Goal: Transaction & Acquisition: Purchase product/service

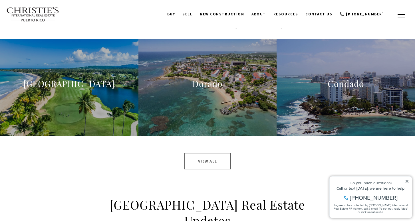
scroll to position [567, 0]
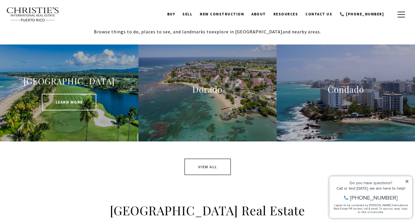
click at [78, 98] on span "Learn More" at bounding box center [69, 102] width 54 height 17
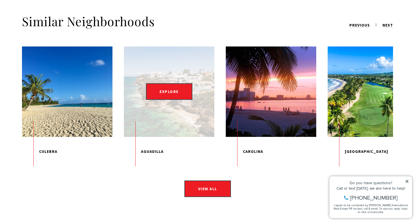
scroll to position [825, 0]
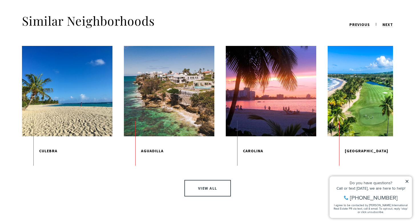
click at [196, 180] on link "View All" at bounding box center [207, 188] width 47 height 17
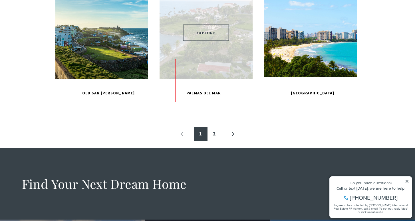
scroll to position [634, 0]
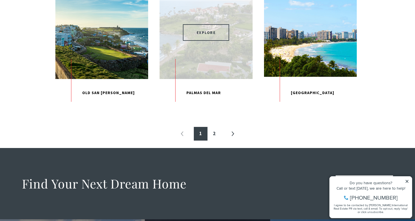
click at [203, 41] on span "EXPLORE" at bounding box center [206, 32] width 47 height 17
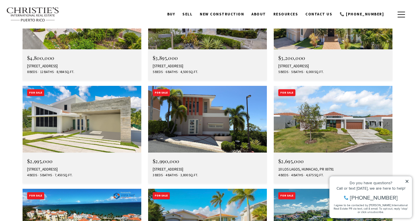
scroll to position [1704, 0]
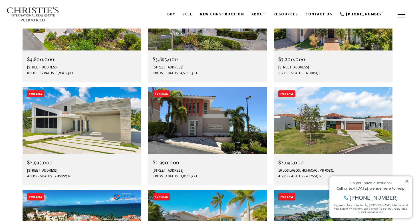
click at [82, 190] on img at bounding box center [82, 223] width 119 height 67
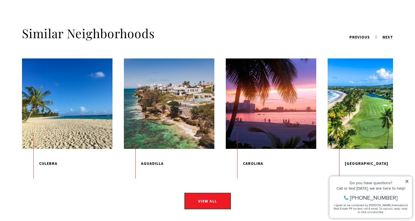
scroll to position [2172, 0]
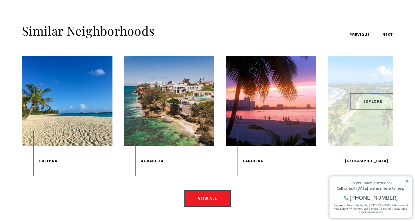
click at [367, 93] on span "EXPLORE" at bounding box center [372, 101] width 47 height 17
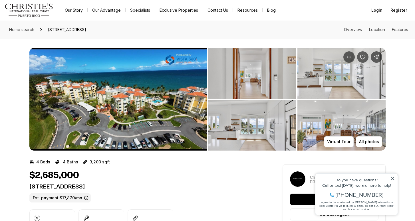
click at [261, 86] on img "View image gallery" at bounding box center [252, 73] width 88 height 51
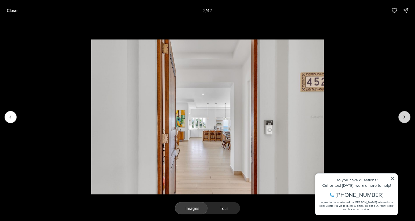
click at [405, 118] on icon "Next slide" at bounding box center [404, 117] width 6 height 6
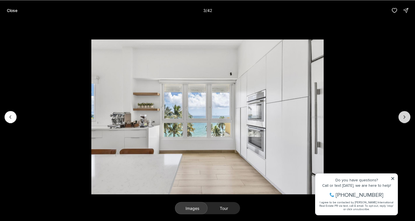
click at [405, 118] on icon "Next slide" at bounding box center [404, 117] width 6 height 6
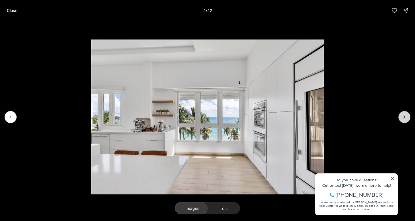
click at [405, 118] on icon "Next slide" at bounding box center [404, 117] width 6 height 6
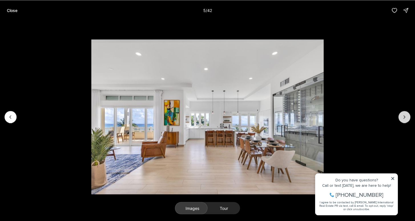
click at [405, 118] on icon "Next slide" at bounding box center [404, 117] width 6 height 6
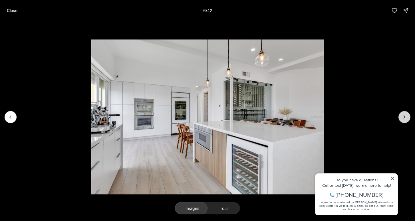
click at [405, 118] on icon "Next slide" at bounding box center [404, 117] width 6 height 6
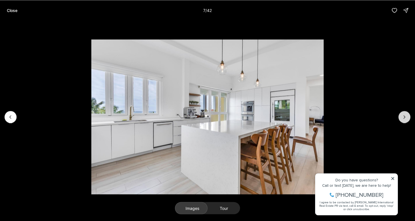
click at [405, 118] on icon "Next slide" at bounding box center [404, 117] width 6 height 6
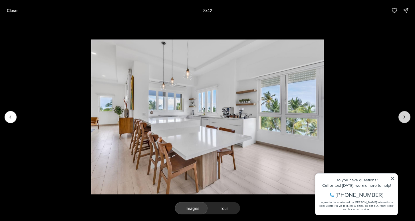
click at [405, 118] on icon "Next slide" at bounding box center [404, 117] width 6 height 6
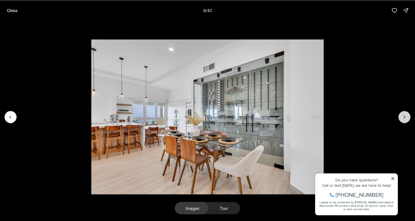
click at [405, 118] on icon "Next slide" at bounding box center [404, 117] width 6 height 6
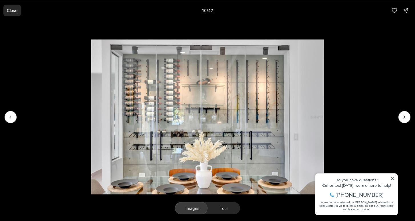
click at [11, 11] on p "Close" at bounding box center [12, 10] width 11 height 5
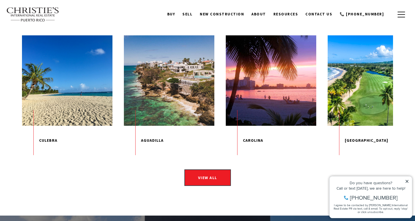
scroll to position [838, 0]
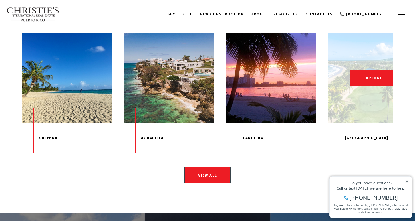
click at [342, 99] on figure "EXPLORE" at bounding box center [373, 78] width 90 height 90
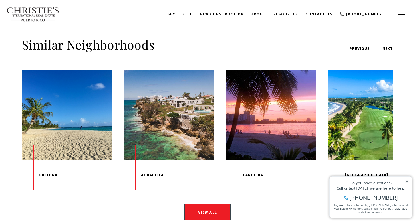
scroll to position [801, 0]
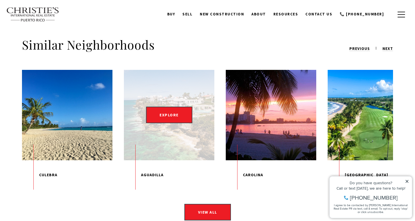
click at [183, 117] on figure "EXPLORE" at bounding box center [169, 115] width 90 height 90
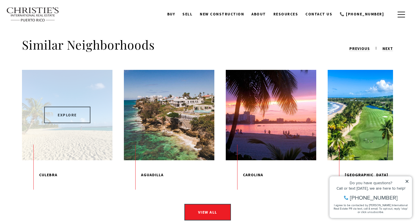
click at [75, 107] on span "EXPLORE" at bounding box center [67, 115] width 47 height 17
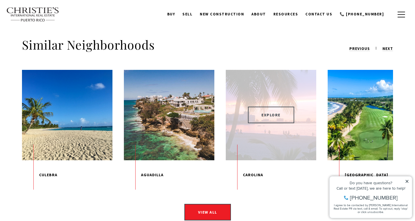
click at [280, 107] on span "EXPLORE" at bounding box center [271, 115] width 47 height 17
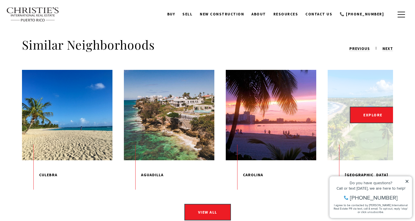
click at [357, 123] on figure "EXPLORE" at bounding box center [373, 115] width 90 height 90
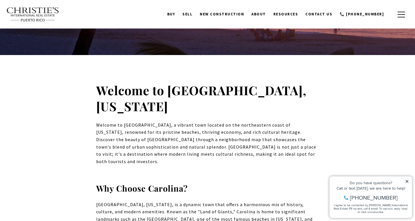
scroll to position [109, 0]
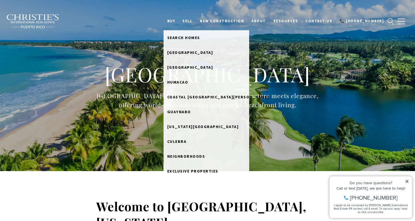
click at [179, 23] on link "BUY" at bounding box center [170, 21] width 15 height 11
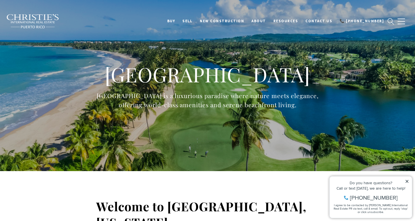
click at [179, 21] on link "BUY" at bounding box center [170, 21] width 15 height 11
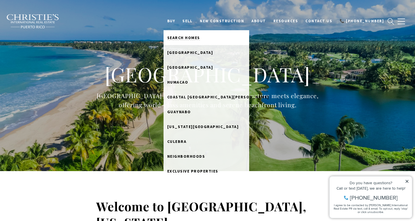
click at [189, 34] on link "Search Homes" at bounding box center [206, 37] width 86 height 15
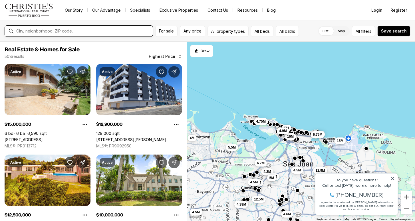
click at [65, 31] on input "text" at bounding box center [83, 31] width 134 height 5
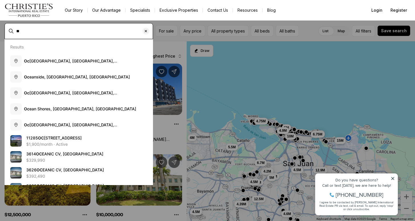
type input "*"
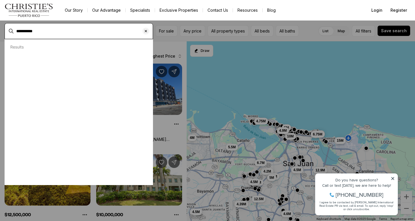
type input "**********"
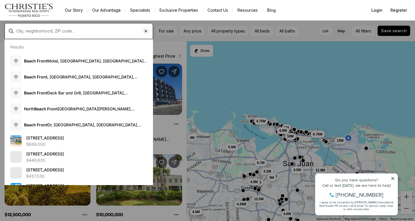
type input "**********"
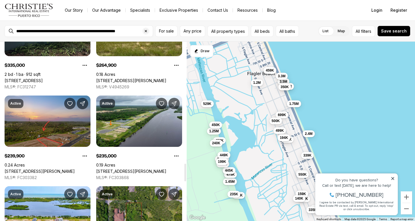
scroll to position [1236, 0]
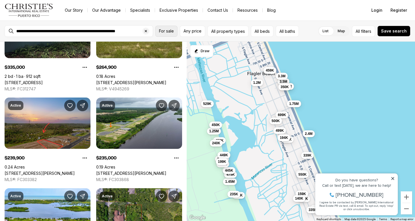
click at [168, 33] on span "For sale" at bounding box center [166, 31] width 15 height 5
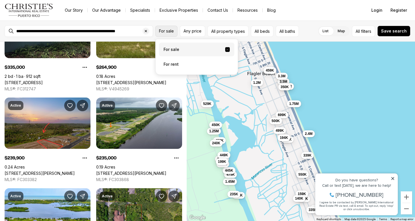
click at [168, 33] on span "For sale" at bounding box center [166, 31] width 15 height 5
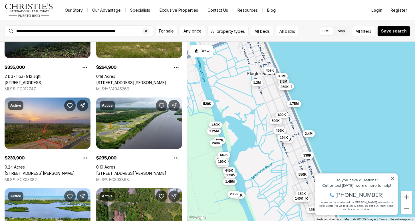
click at [83, 6] on link "Our Story" at bounding box center [73, 10] width 27 height 8
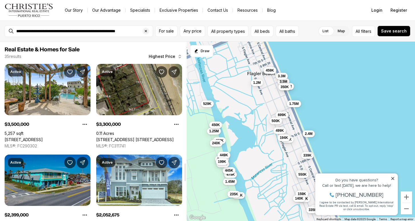
scroll to position [1236, 0]
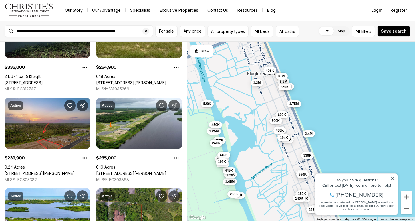
click at [170, 9] on link "Exclusive Properties" at bounding box center [179, 10] width 48 height 8
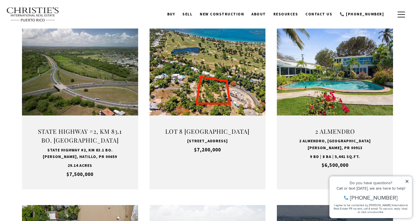
scroll to position [208, 0]
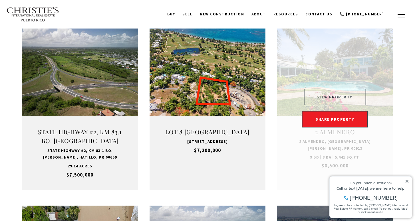
click at [337, 96] on button "VIEW PROPERTY" at bounding box center [335, 97] width 62 height 17
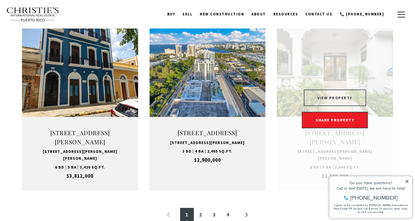
scroll to position [559, 0]
click at [336, 96] on button "VIEW PROPERTY" at bounding box center [335, 98] width 62 height 17
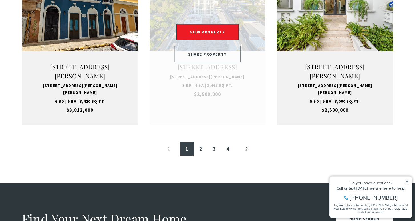
scroll to position [663, 0]
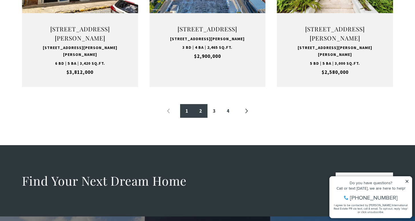
click at [201, 115] on link "2" at bounding box center [201, 111] width 14 height 14
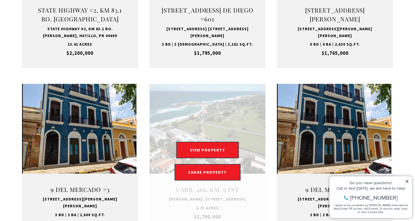
scroll to position [509, 0]
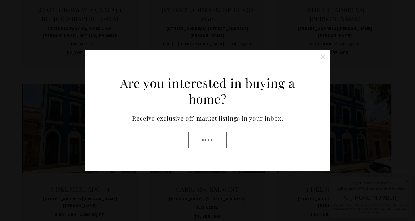
click at [324, 58] on button "Close this option" at bounding box center [322, 56] width 11 height 11
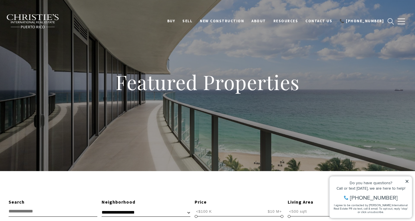
scroll to position [0, 0]
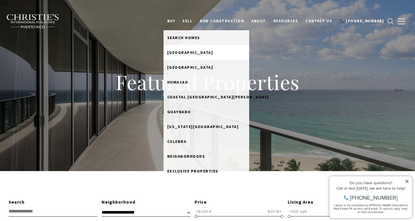
click at [193, 53] on span "[GEOGRAPHIC_DATA]" at bounding box center [190, 52] width 46 height 5
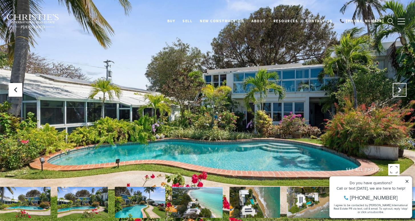
click at [400, 89] on icon "Next Slide" at bounding box center [400, 90] width 6 height 6
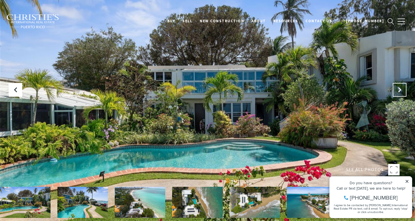
click at [400, 89] on icon "Next Slide" at bounding box center [400, 90] width 6 height 6
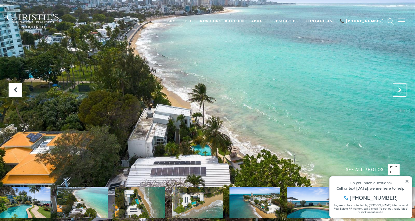
click at [400, 89] on icon "Next Slide" at bounding box center [400, 90] width 6 height 6
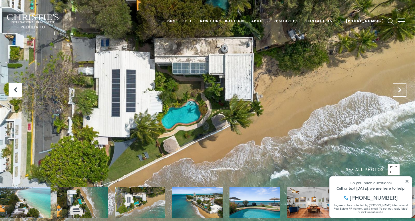
click at [400, 89] on icon "Next Slide" at bounding box center [400, 90] width 6 height 6
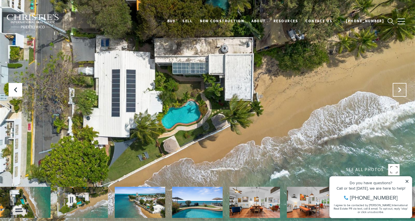
click at [400, 89] on icon "Next Slide" at bounding box center [400, 90] width 6 height 6
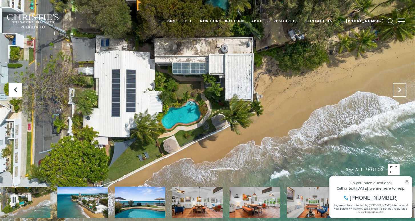
click at [400, 89] on icon "Next Slide" at bounding box center [400, 90] width 6 height 6
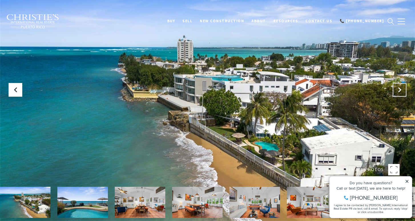
click at [400, 89] on icon "Next Slide" at bounding box center [400, 90] width 6 height 6
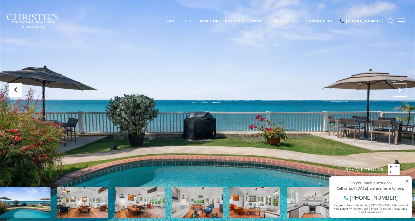
click at [400, 89] on icon "Next Slide" at bounding box center [400, 90] width 6 height 6
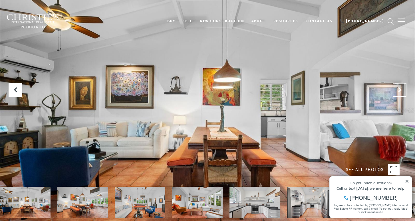
click at [400, 89] on icon "Next Slide" at bounding box center [400, 90] width 6 height 6
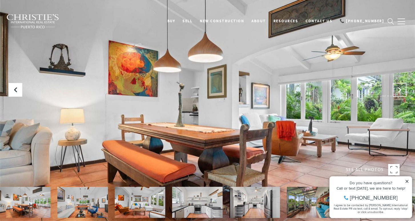
click at [400, 89] on icon "Next Slide" at bounding box center [400, 90] width 6 height 6
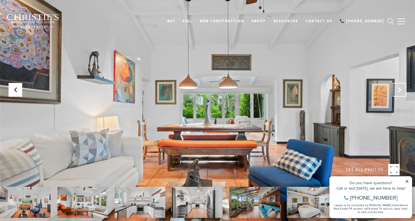
click at [400, 89] on icon "Next Slide" at bounding box center [400, 90] width 6 height 6
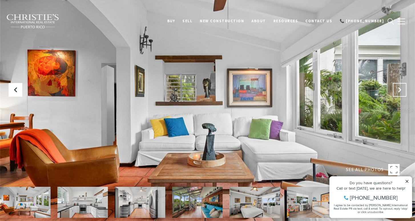
click at [400, 89] on icon "Next Slide" at bounding box center [400, 90] width 6 height 6
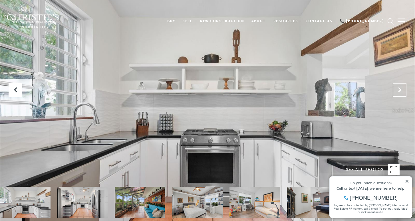
click at [400, 89] on icon "Next Slide" at bounding box center [400, 90] width 6 height 6
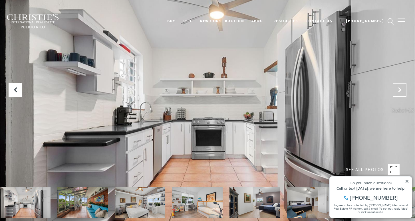
click at [400, 89] on icon "Next Slide" at bounding box center [400, 90] width 6 height 6
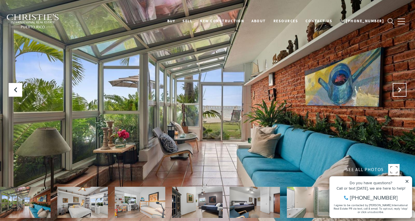
click at [400, 89] on icon "Next Slide" at bounding box center [400, 90] width 6 height 6
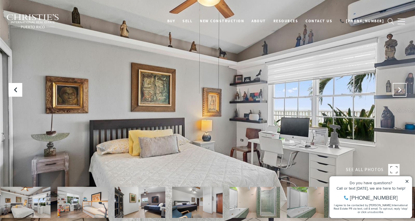
click at [400, 89] on icon "Next Slide" at bounding box center [400, 90] width 6 height 6
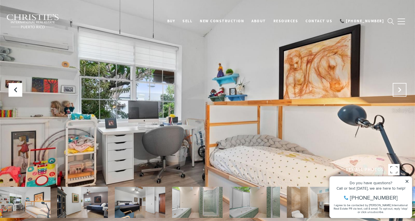
click at [400, 89] on icon "Next Slide" at bounding box center [400, 90] width 6 height 6
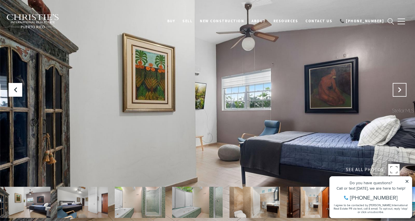
click at [400, 89] on icon "Next Slide" at bounding box center [400, 90] width 6 height 6
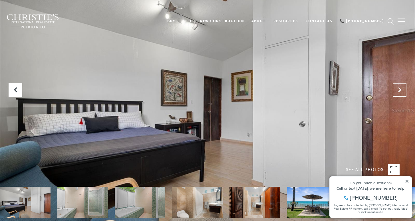
click at [400, 89] on icon "Next Slide" at bounding box center [400, 90] width 6 height 6
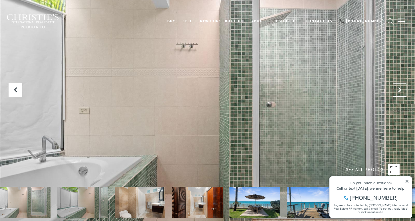
click at [400, 89] on icon "Next Slide" at bounding box center [400, 90] width 6 height 6
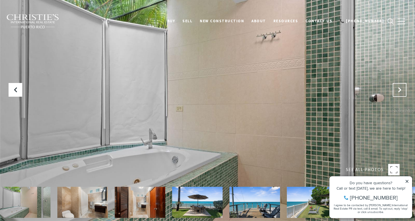
click at [400, 89] on icon "Next Slide" at bounding box center [400, 90] width 6 height 6
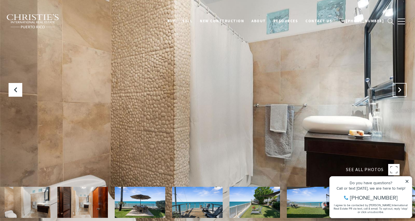
click at [400, 89] on icon "Next Slide" at bounding box center [400, 90] width 6 height 6
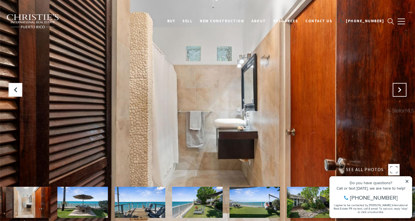
click at [400, 89] on icon "Next Slide" at bounding box center [400, 90] width 6 height 6
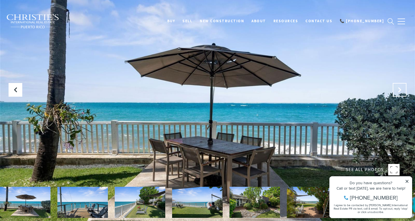
click at [400, 89] on icon "Next Slide" at bounding box center [400, 90] width 6 height 6
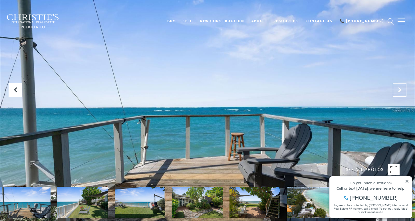
click at [400, 89] on icon "Next Slide" at bounding box center [400, 90] width 6 height 6
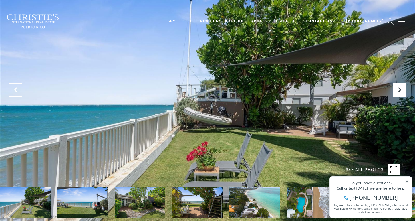
click at [18, 91] on icon "Previous Slide" at bounding box center [16, 90] width 6 height 6
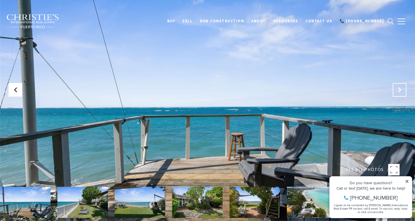
click at [397, 90] on icon "Next Slide" at bounding box center [400, 90] width 6 height 6
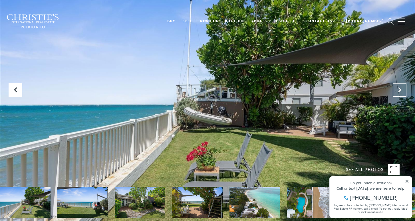
click at [397, 90] on icon "Next Slide" at bounding box center [400, 90] width 6 height 6
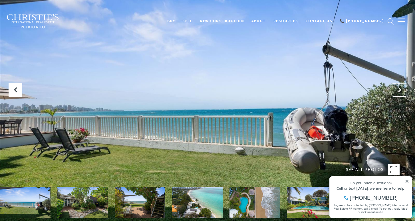
click at [397, 90] on icon "Next Slide" at bounding box center [400, 90] width 6 height 6
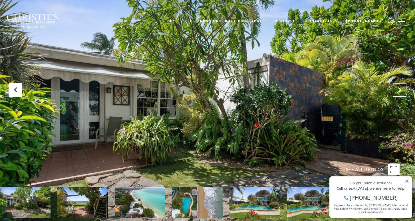
click at [397, 90] on icon "Next Slide" at bounding box center [400, 90] width 6 height 6
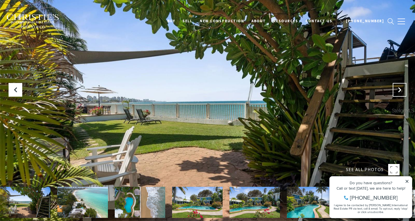
click at [397, 90] on icon "Next Slide" at bounding box center [400, 90] width 6 height 6
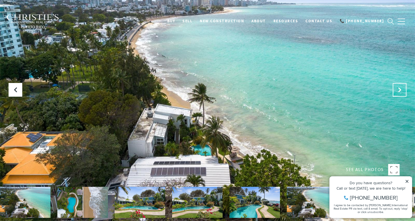
click at [397, 90] on icon "Next Slide" at bounding box center [400, 90] width 6 height 6
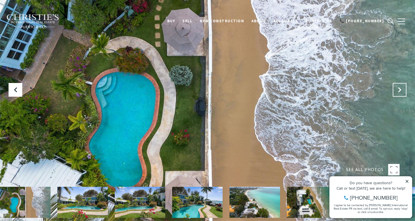
click at [397, 90] on icon "Next Slide" at bounding box center [400, 90] width 6 height 6
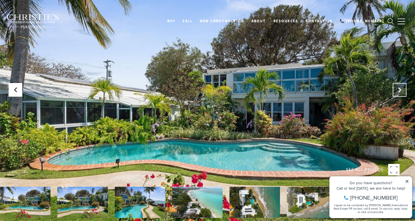
click at [397, 90] on icon "Next Slide" at bounding box center [400, 90] width 6 height 6
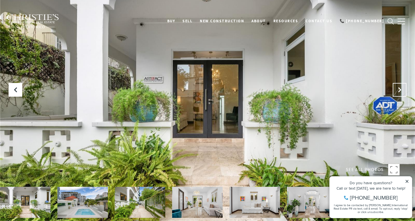
click at [398, 89] on icon "Next Slide" at bounding box center [400, 90] width 6 height 6
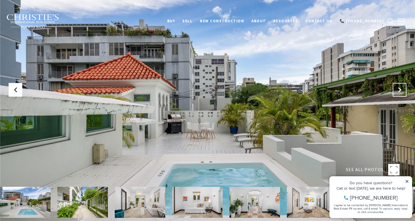
click at [398, 89] on icon "Next Slide" at bounding box center [400, 90] width 6 height 6
